Goal: Check status: Check status

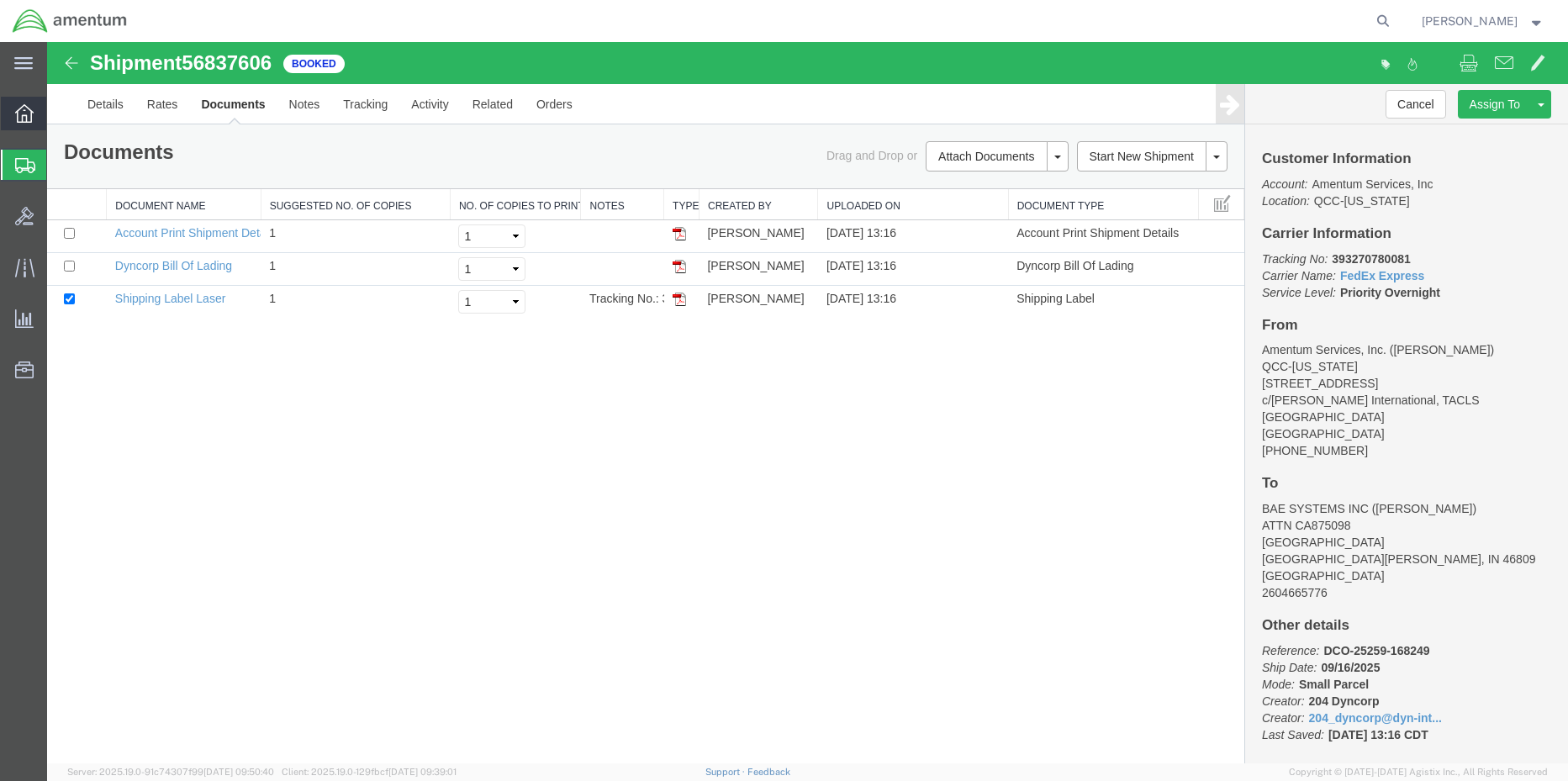
click at [13, 119] on div at bounding box center [24, 113] width 47 height 33
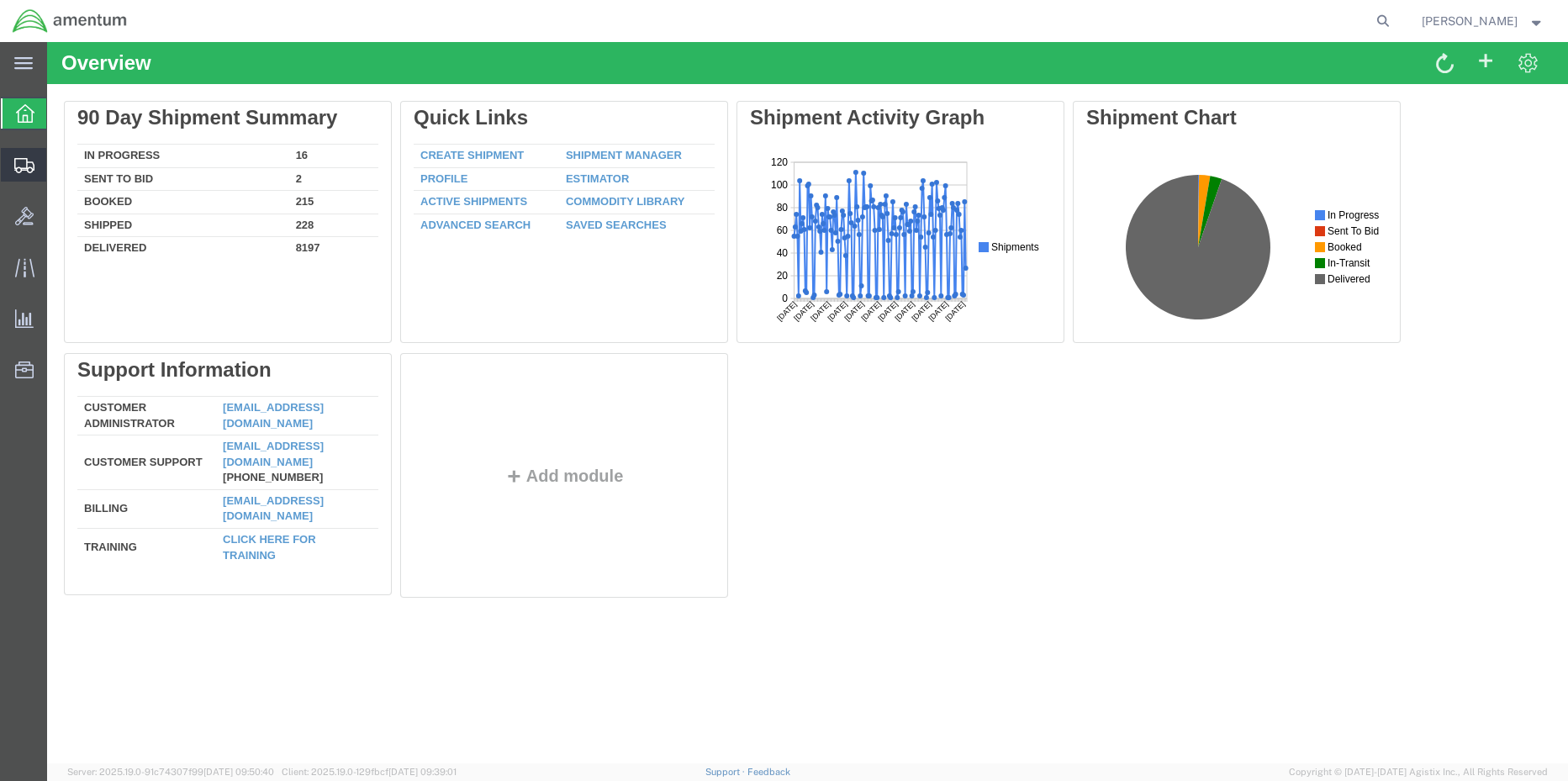
click at [0, 0] on span "Shipment Manager" at bounding box center [0, 0] width 0 height 0
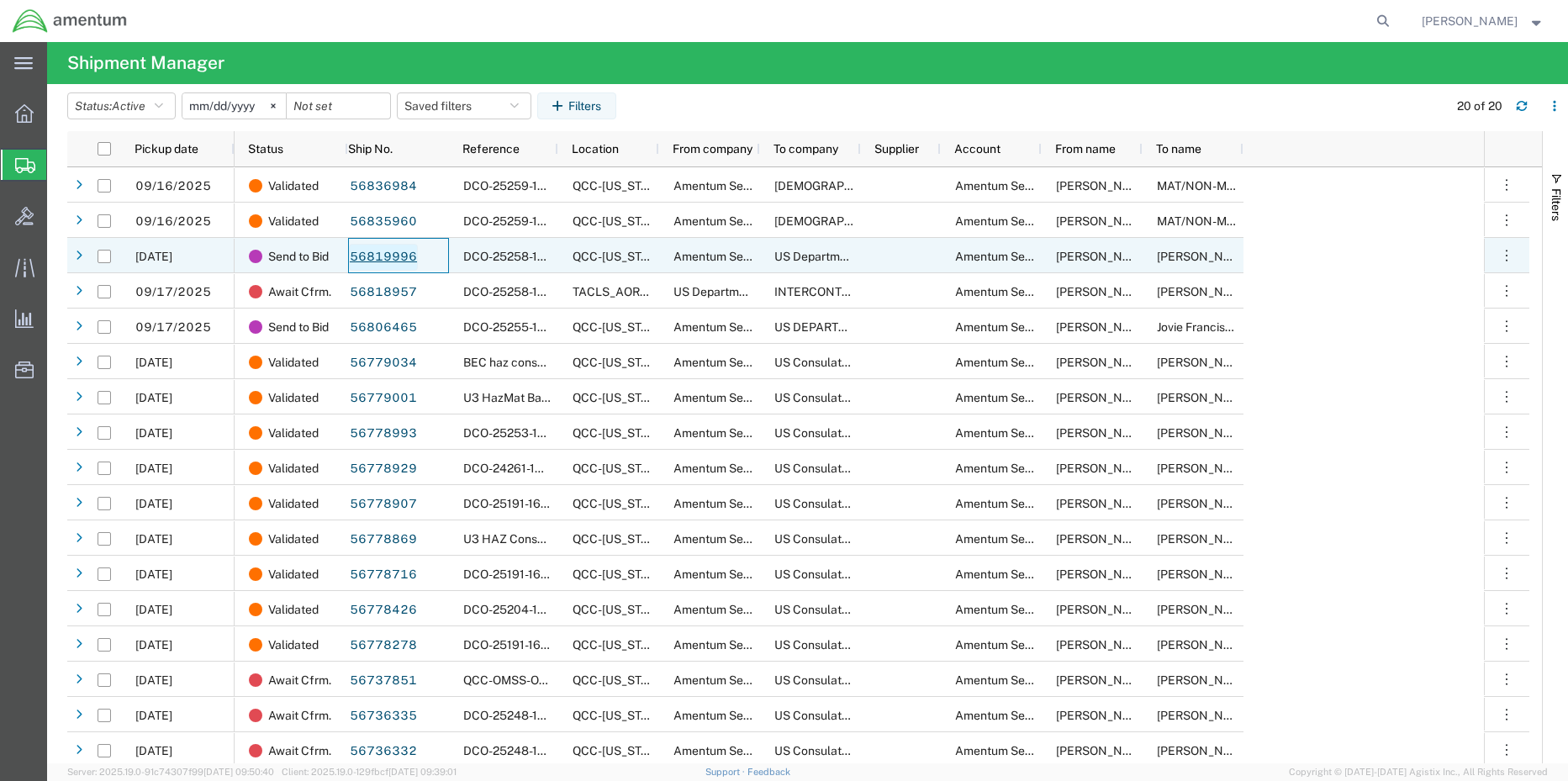
click at [396, 247] on link "56819996" at bounding box center [383, 256] width 69 height 26
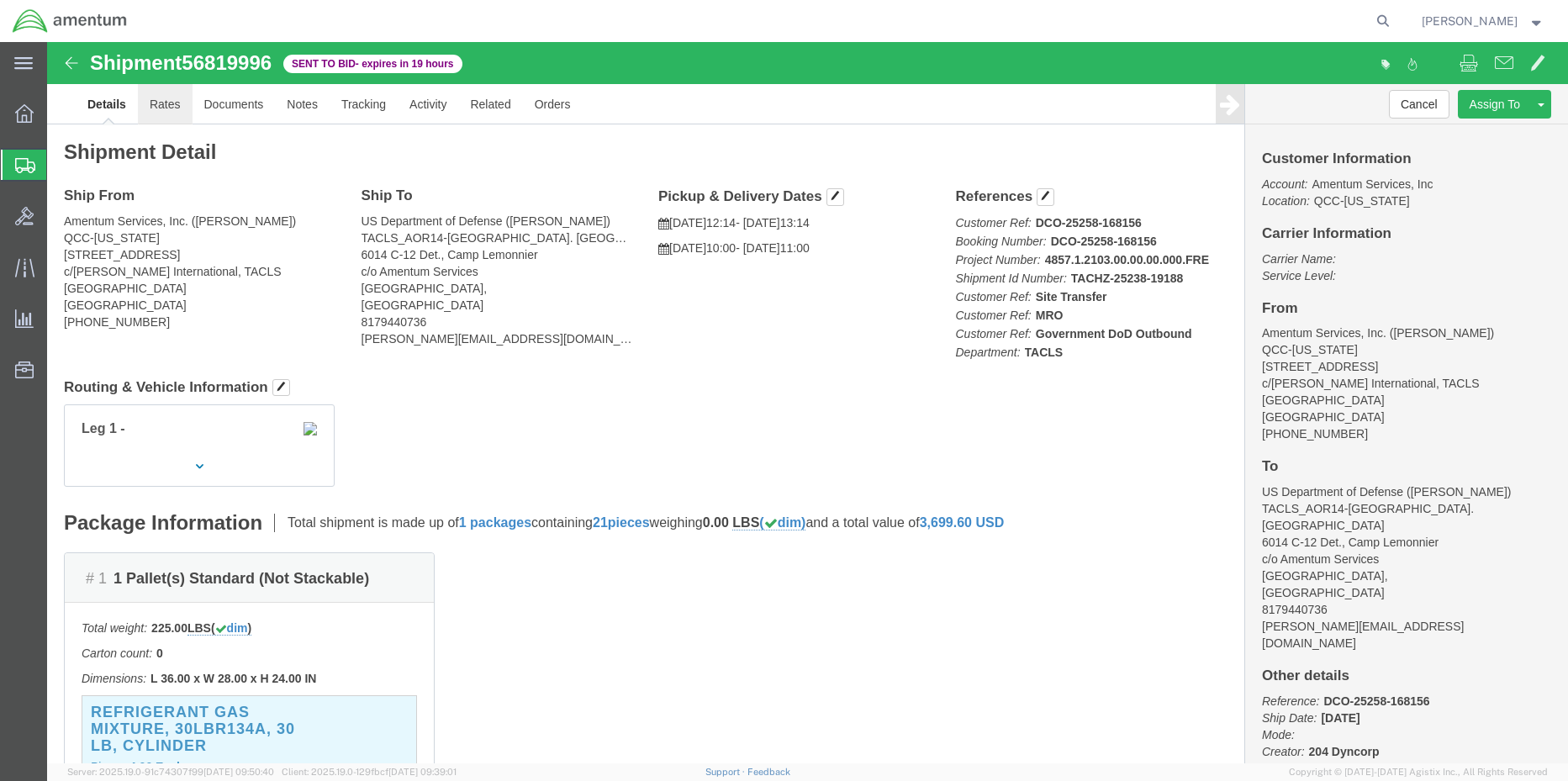
click link "Rates"
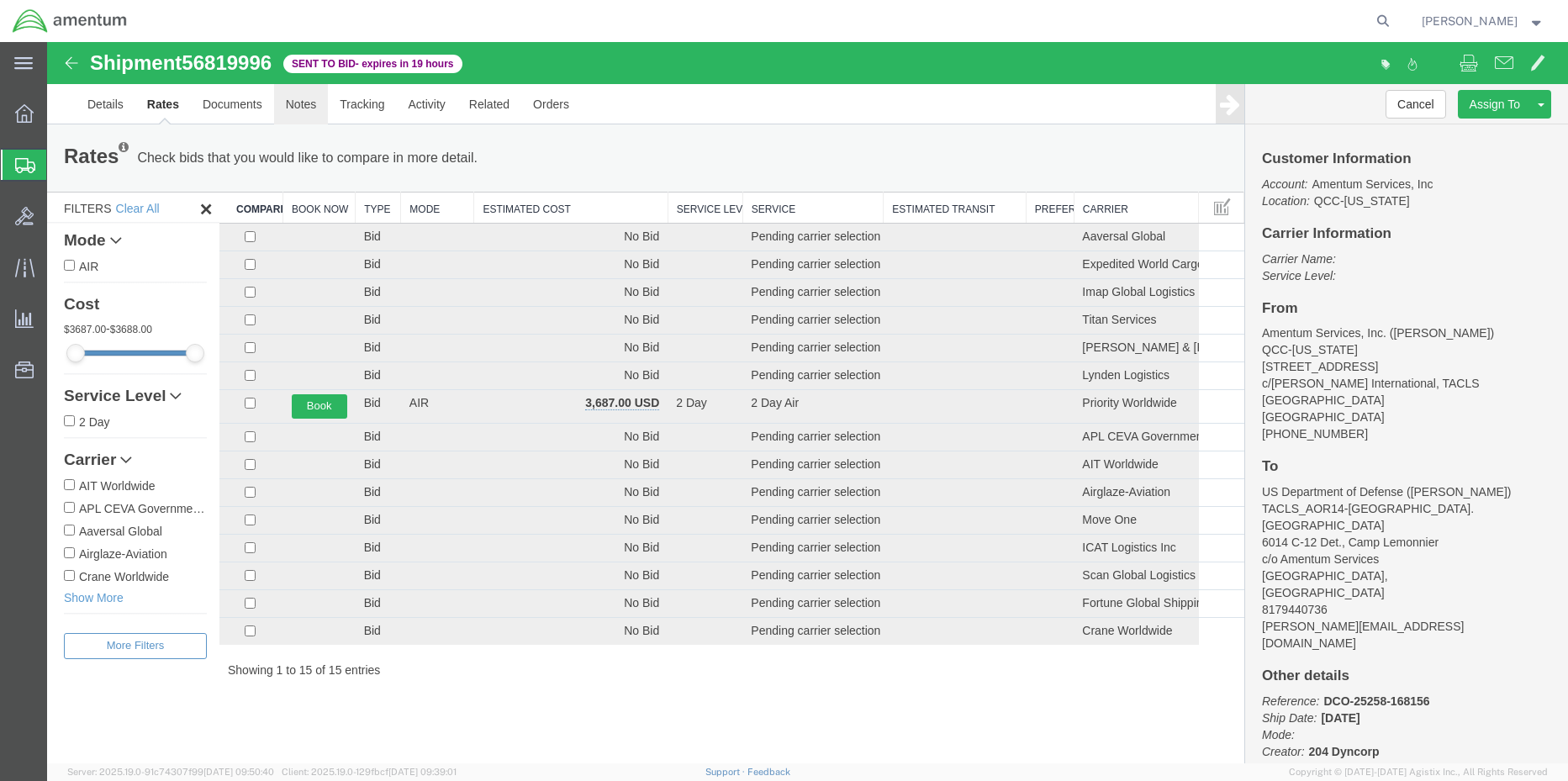
click at [293, 104] on link "Notes" at bounding box center [302, 103] width 55 height 40
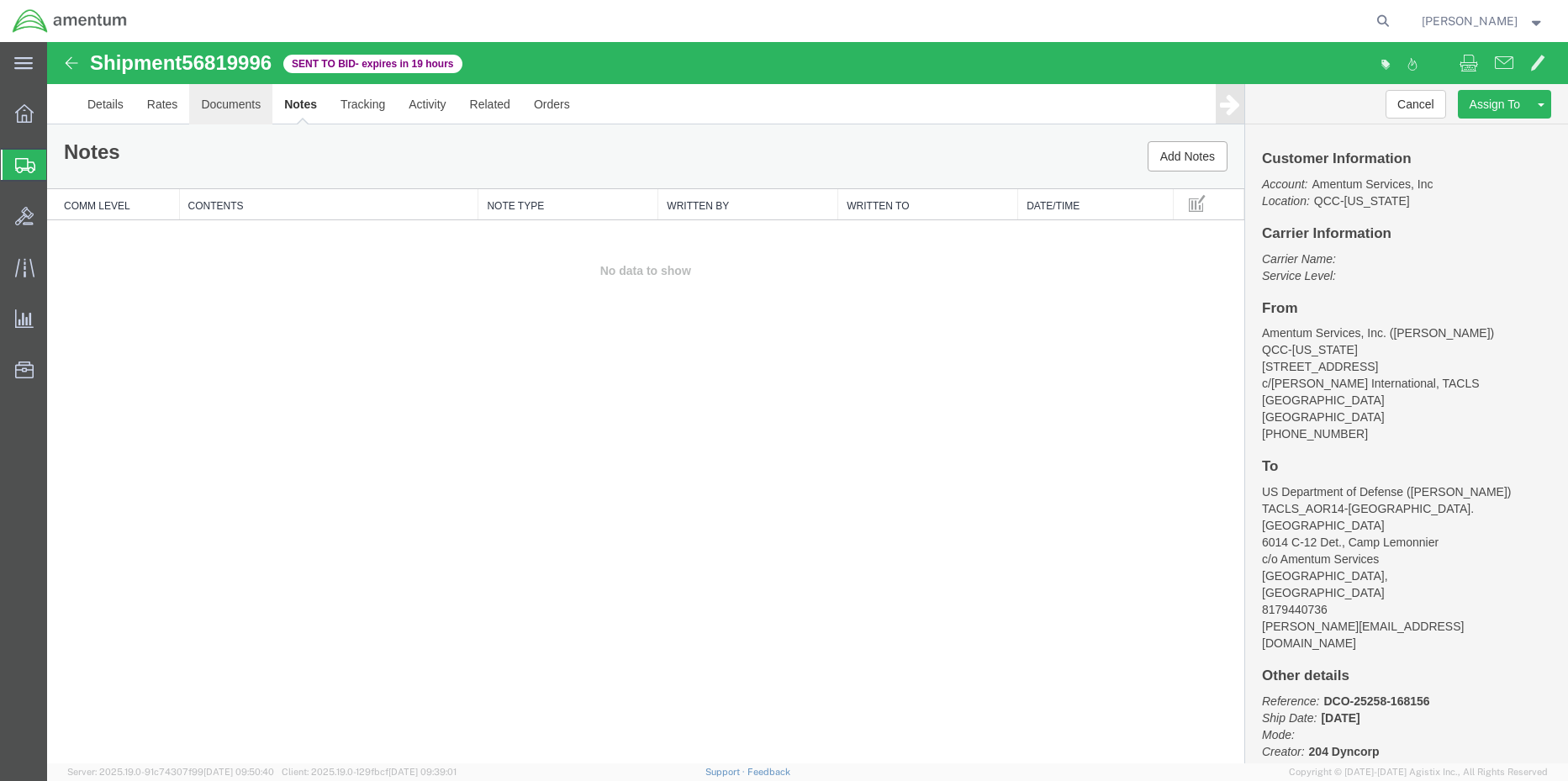
click at [220, 110] on link "Documents" at bounding box center [230, 103] width 83 height 40
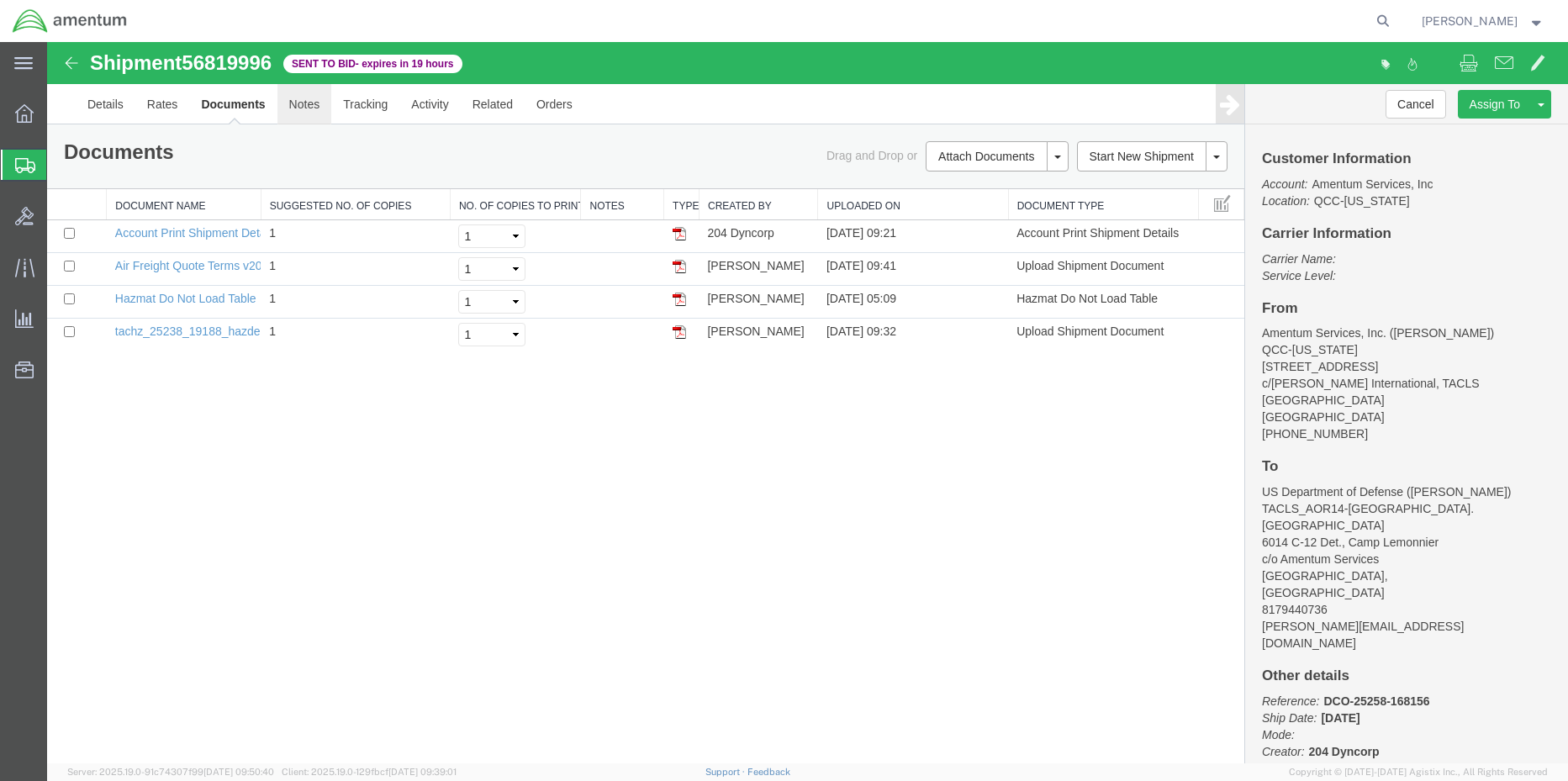
click at [308, 111] on link "Notes" at bounding box center [305, 103] width 55 height 40
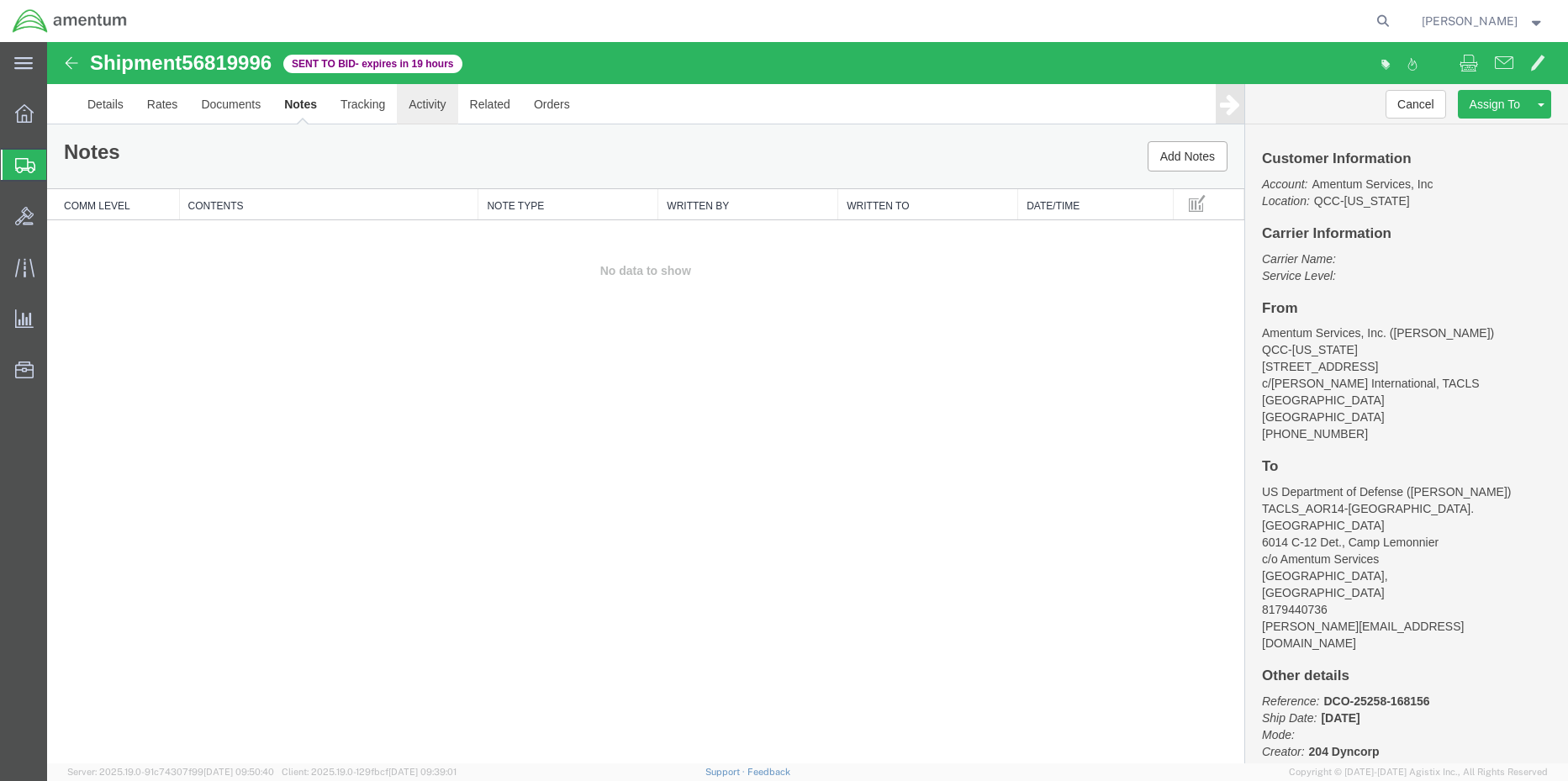
click at [412, 106] on link "Activity" at bounding box center [426, 103] width 61 height 40
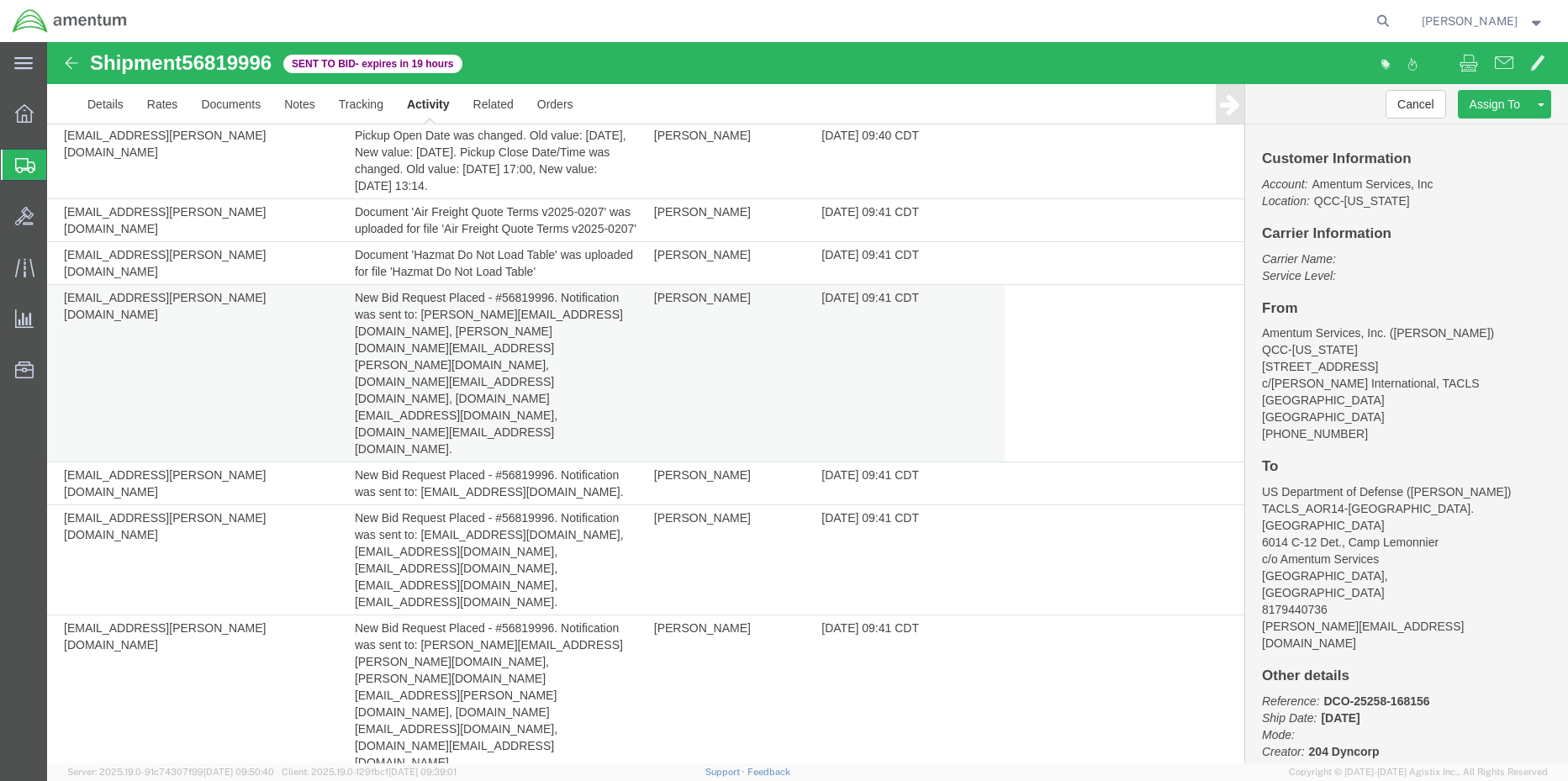
scroll to position [756, 0]
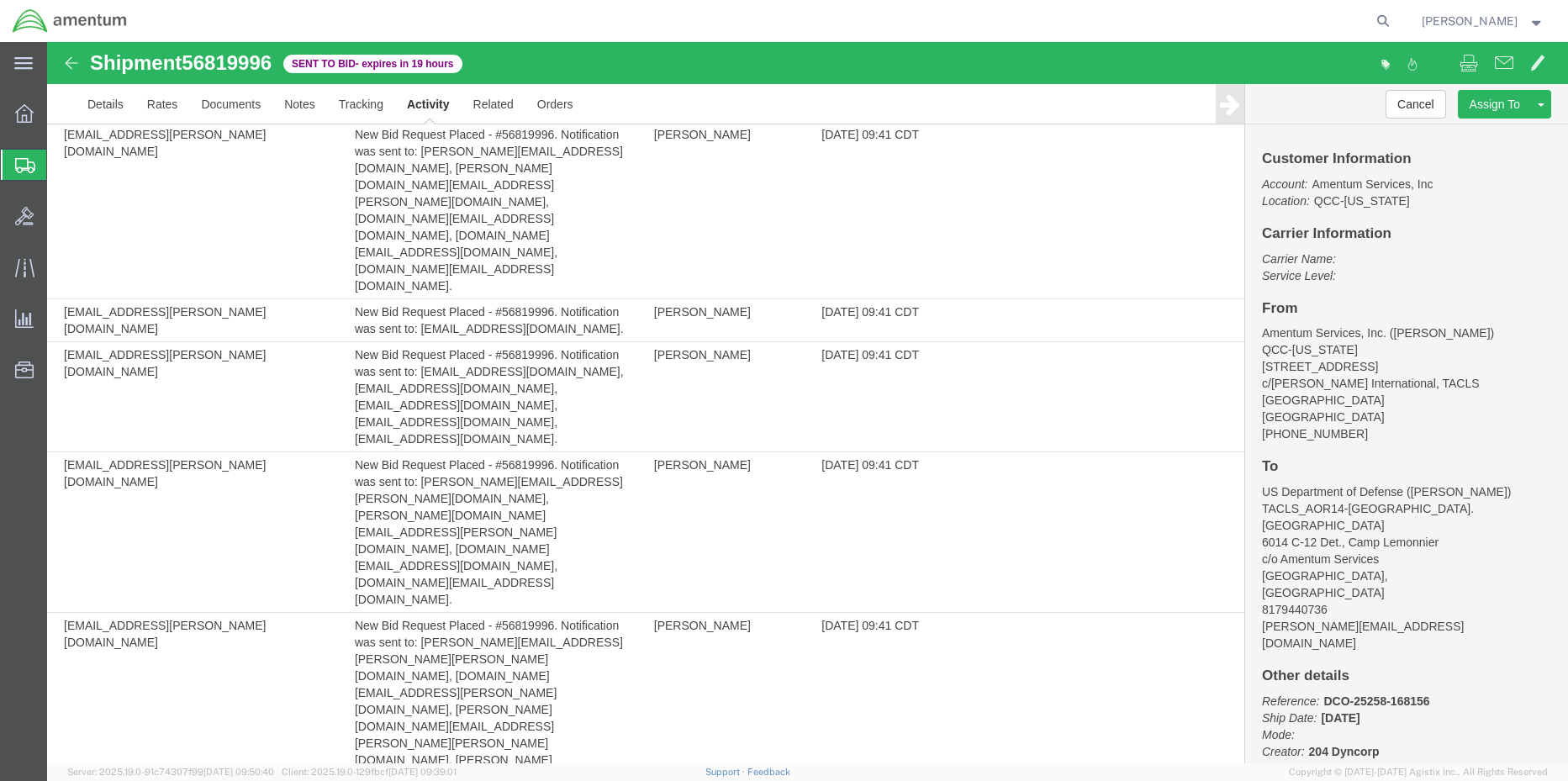
click at [61, 65] on div "Shipment 56819996 35 of 35 Sent to Bid - expires in 19 hours" at bounding box center [428, 68] width 759 height 32
click at [73, 62] on img at bounding box center [72, 63] width 21 height 21
